Goal: Information Seeking & Learning: Learn about a topic

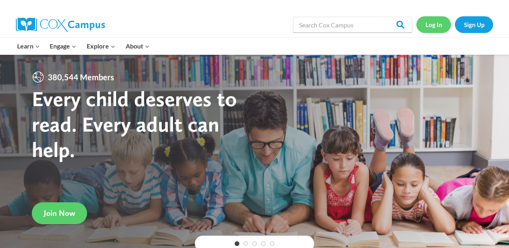
click at [435, 27] on link "Log In" at bounding box center [433, 24] width 35 height 16
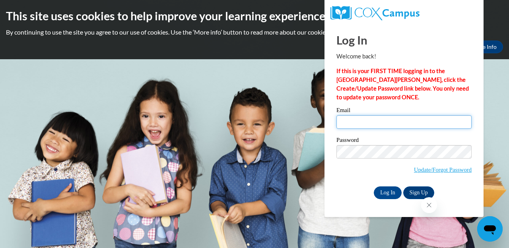
click at [371, 121] on input "Email" at bounding box center [403, 122] width 135 height 14
type input "colacije@wauwatosa.k12.wi.us"
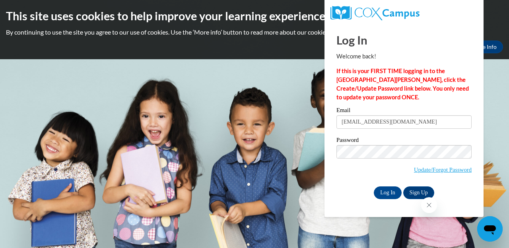
click at [374, 186] on input "Log In" at bounding box center [388, 192] width 28 height 13
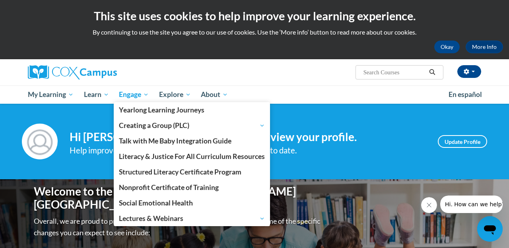
click at [136, 95] on span "Engage" at bounding box center [134, 95] width 30 height 10
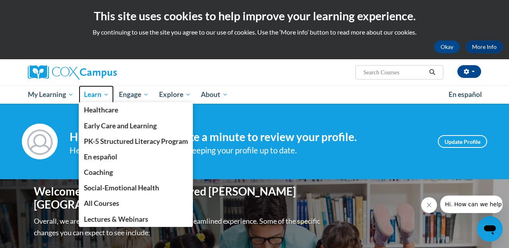
click at [102, 92] on span "Learn" at bounding box center [96, 95] width 25 height 10
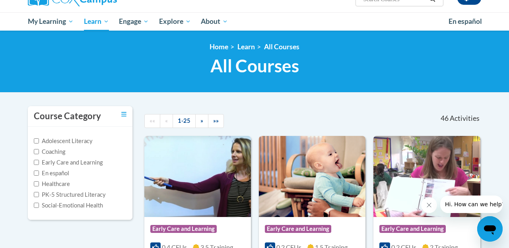
scroll to position [71, 0]
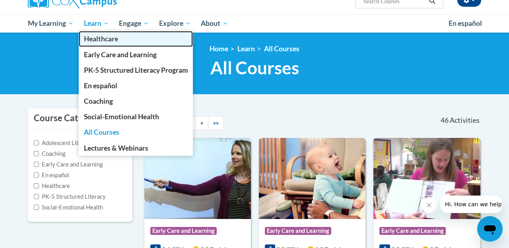
click at [100, 32] on link "Healthcare" at bounding box center [136, 39] width 115 height 16
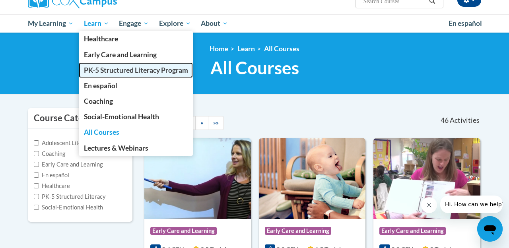
click at [123, 70] on span "PK-5 Structured Literacy Program" at bounding box center [136, 70] width 104 height 8
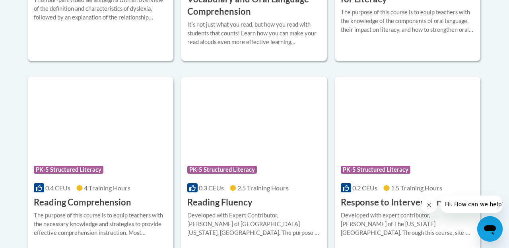
scroll to position [707, 0]
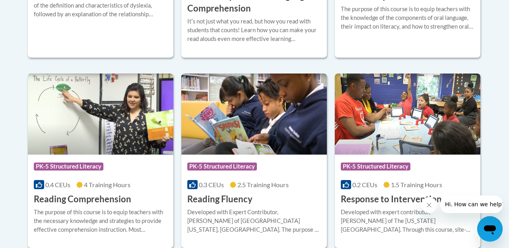
click at [245, 144] on img at bounding box center [254, 114] width 146 height 81
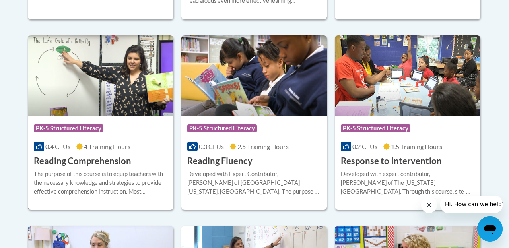
click at [149, 90] on img at bounding box center [101, 75] width 146 height 81
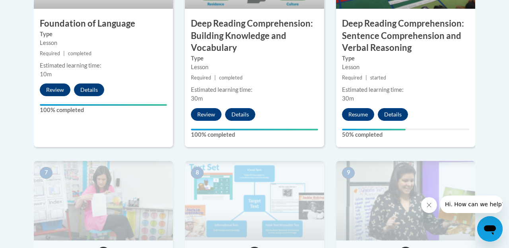
scroll to position [547, 0]
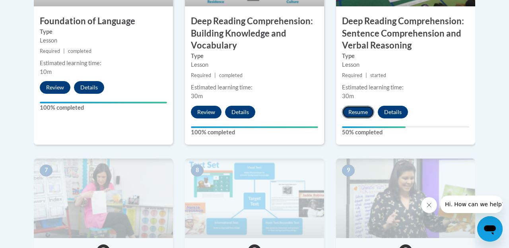
click at [357, 111] on button "Resume" at bounding box center [358, 112] width 32 height 13
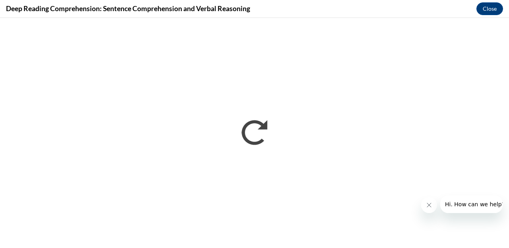
scroll to position [0, 0]
click at [427, 205] on icon "Close message from company" at bounding box center [428, 205] width 6 height 6
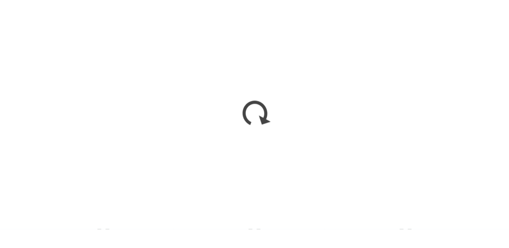
scroll to position [547, 0]
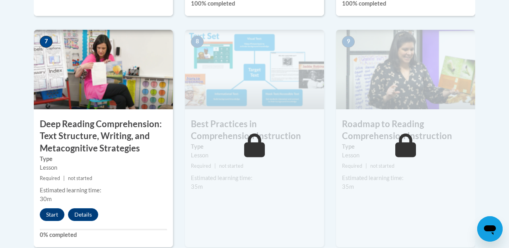
scroll to position [676, 0]
click at [57, 215] on button "Start" at bounding box center [52, 214] width 25 height 13
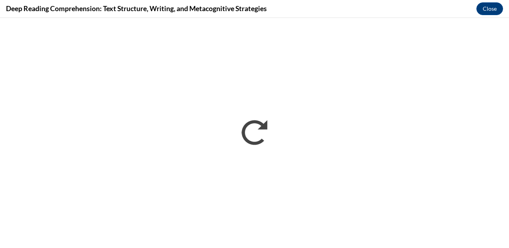
scroll to position [0, 0]
